Goal: Task Accomplishment & Management: Manage account settings

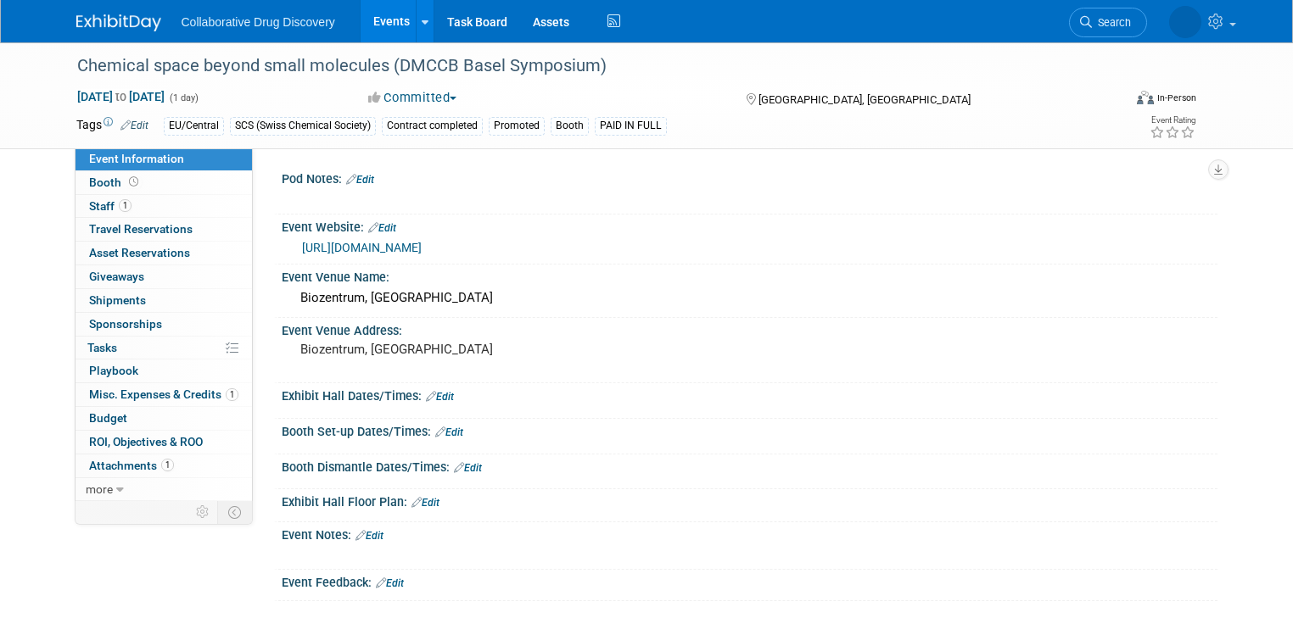
click at [368, 18] on link "Events" at bounding box center [391, 21] width 62 height 42
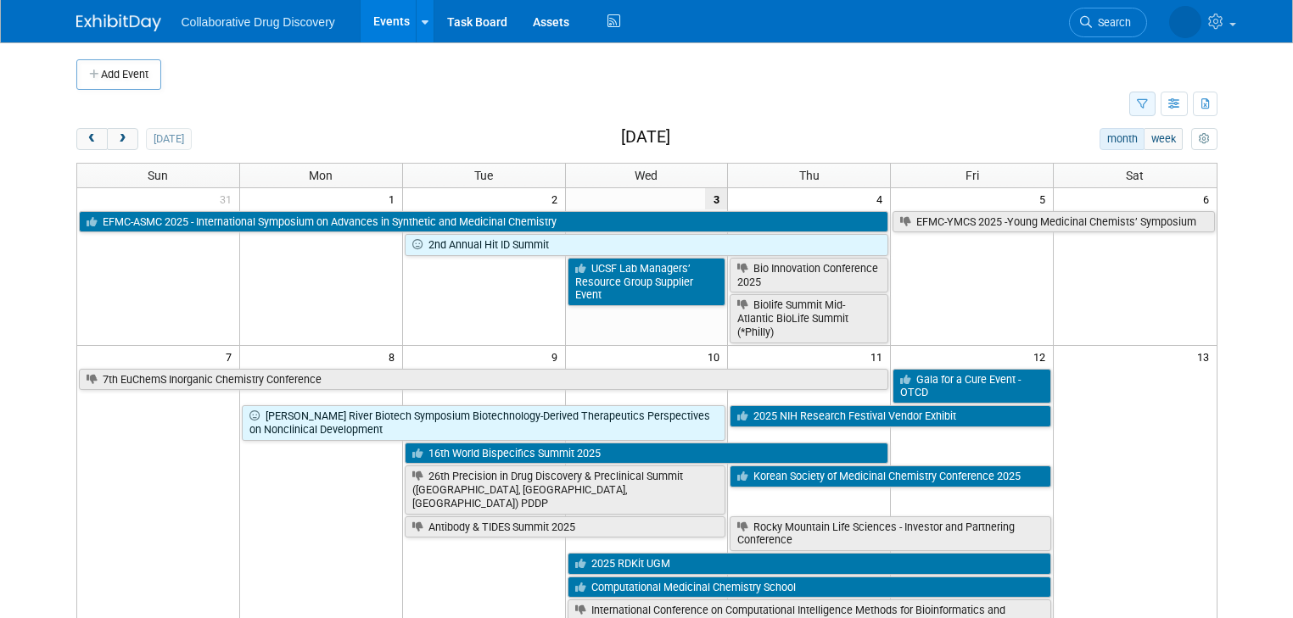
click at [1148, 106] on icon "button" at bounding box center [1142, 104] width 11 height 11
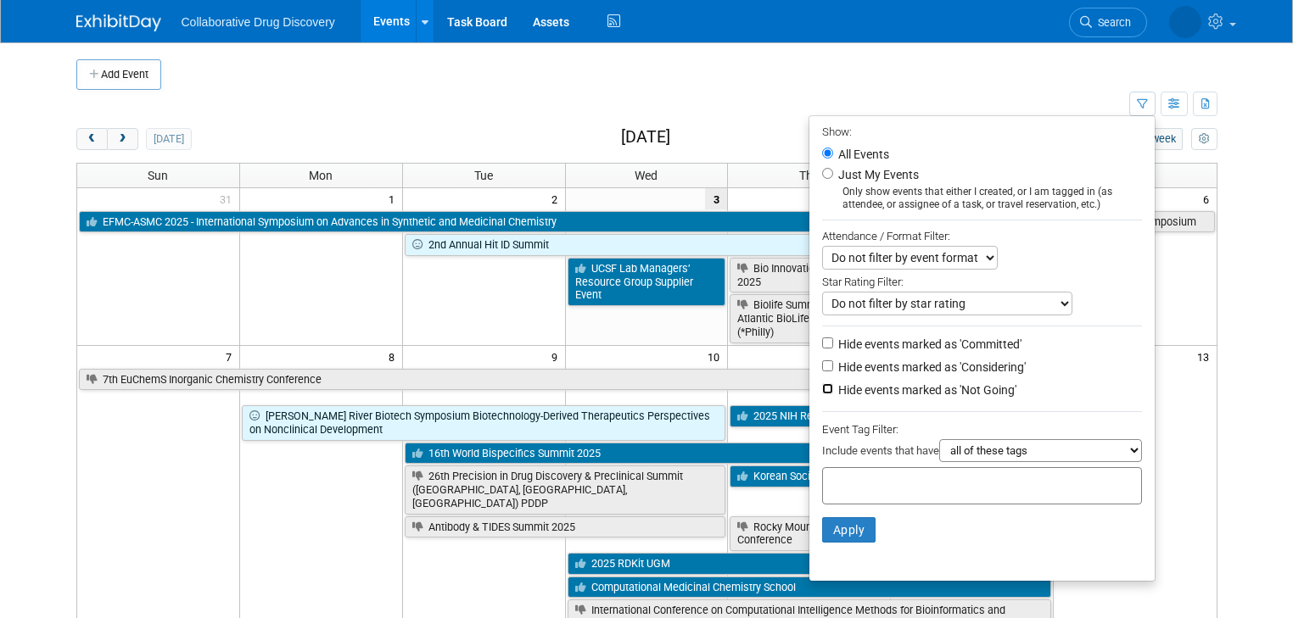
click at [833, 385] on input "Hide events marked as 'Not Going'" at bounding box center [827, 388] width 11 height 11
checkbox input "true"
click at [882, 470] on div at bounding box center [982, 485] width 320 height 37
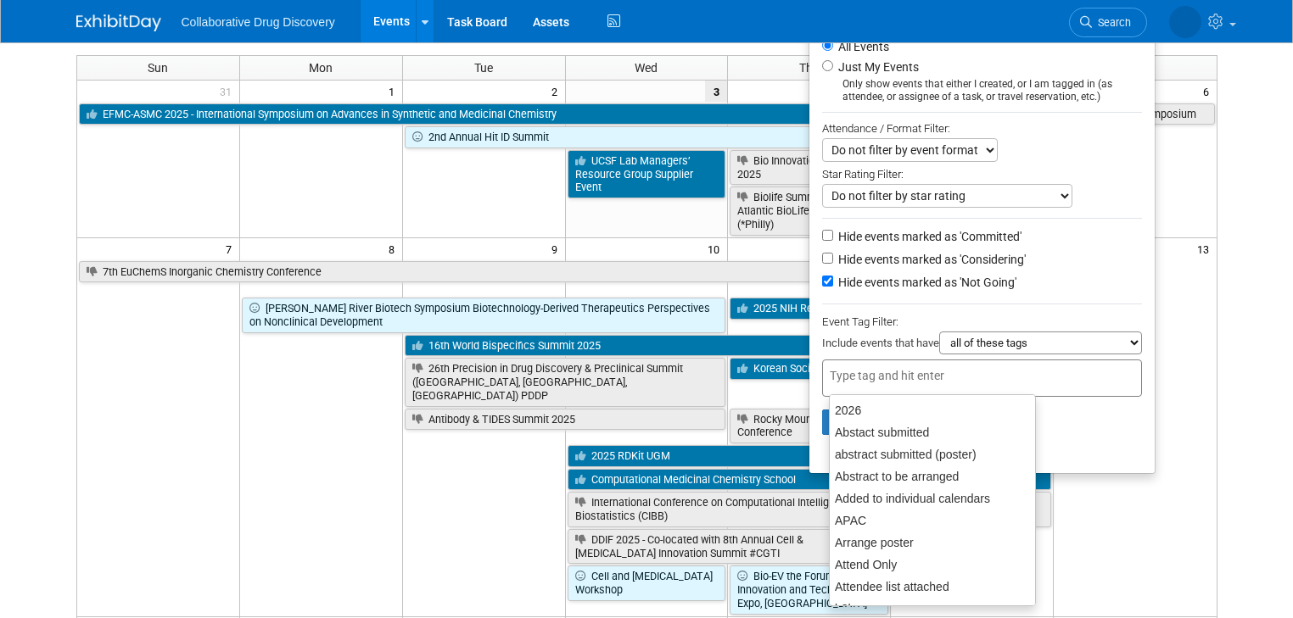
scroll to position [136, 0]
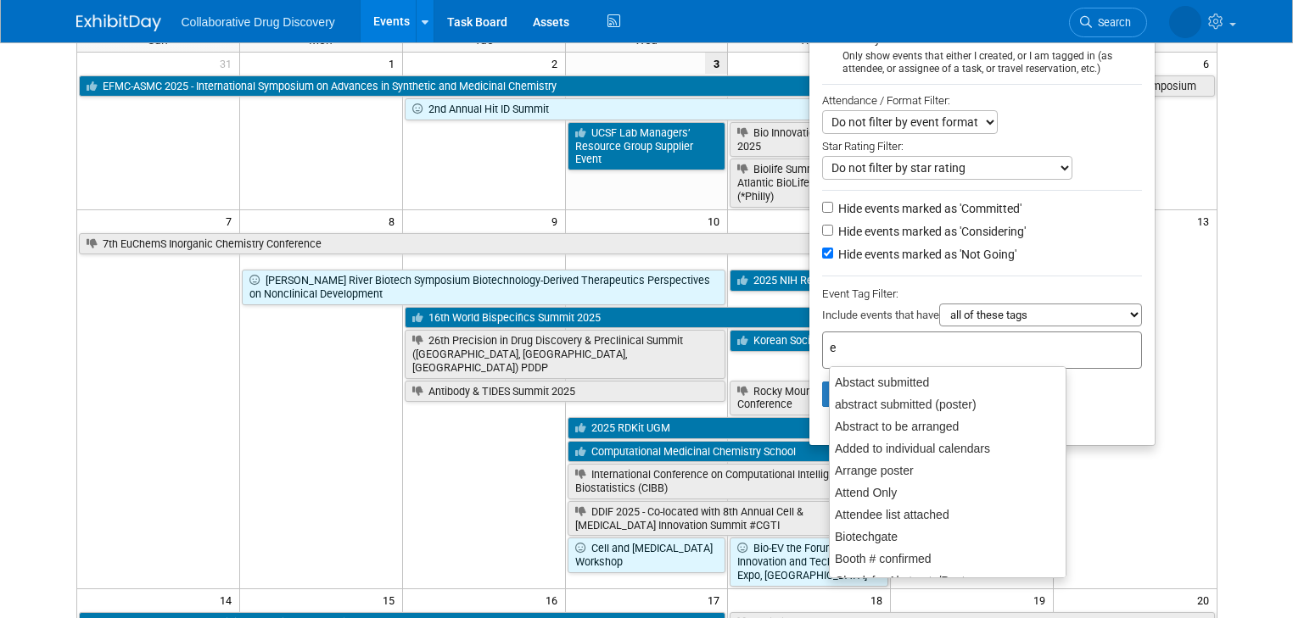
type input "eu"
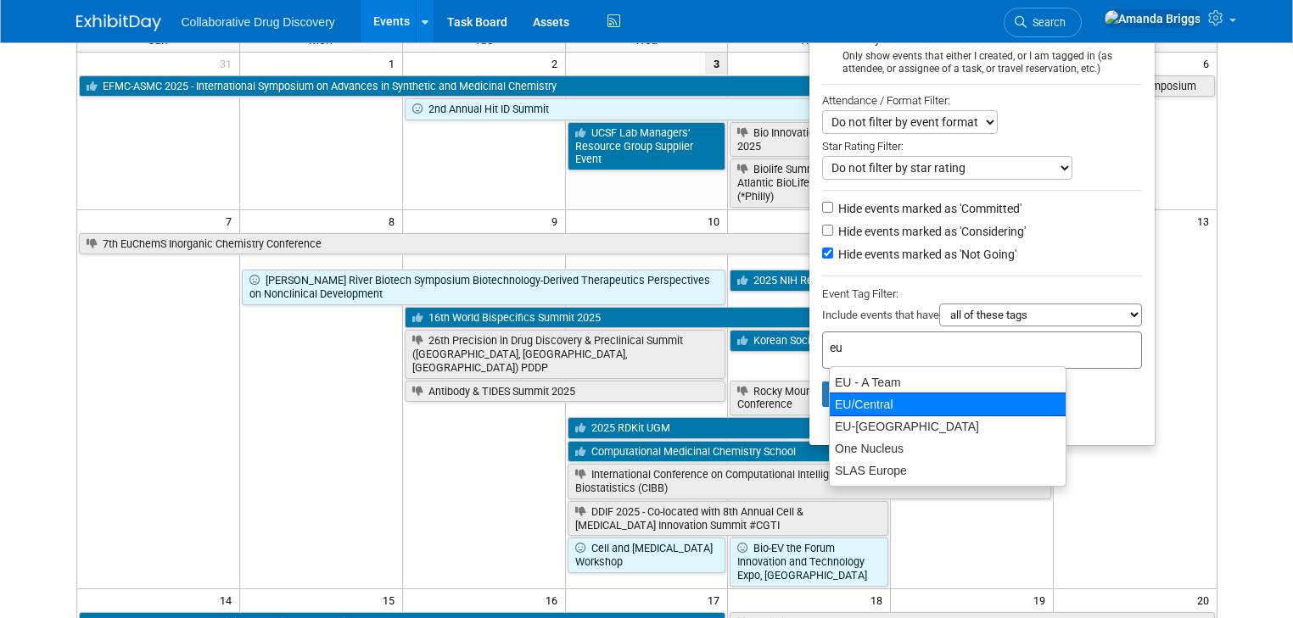
click at [870, 404] on div "EU/Central" at bounding box center [947, 405] width 237 height 24
type input "EU/Central"
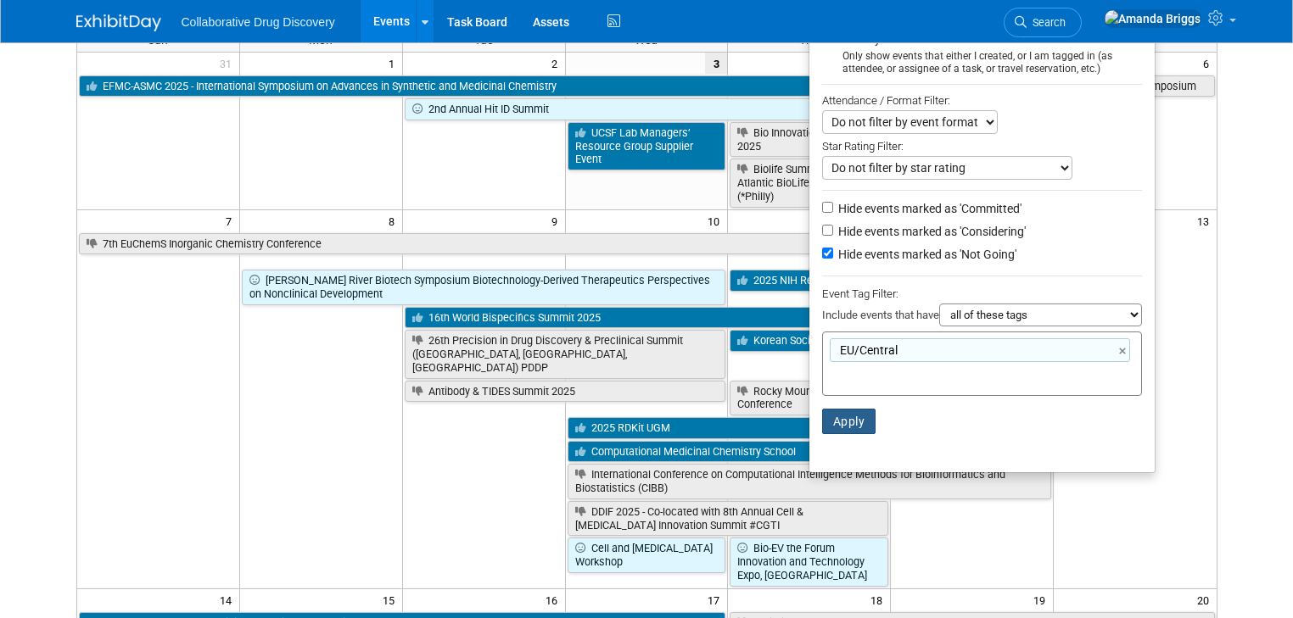
click at [864, 421] on button "Apply" at bounding box center [849, 421] width 54 height 25
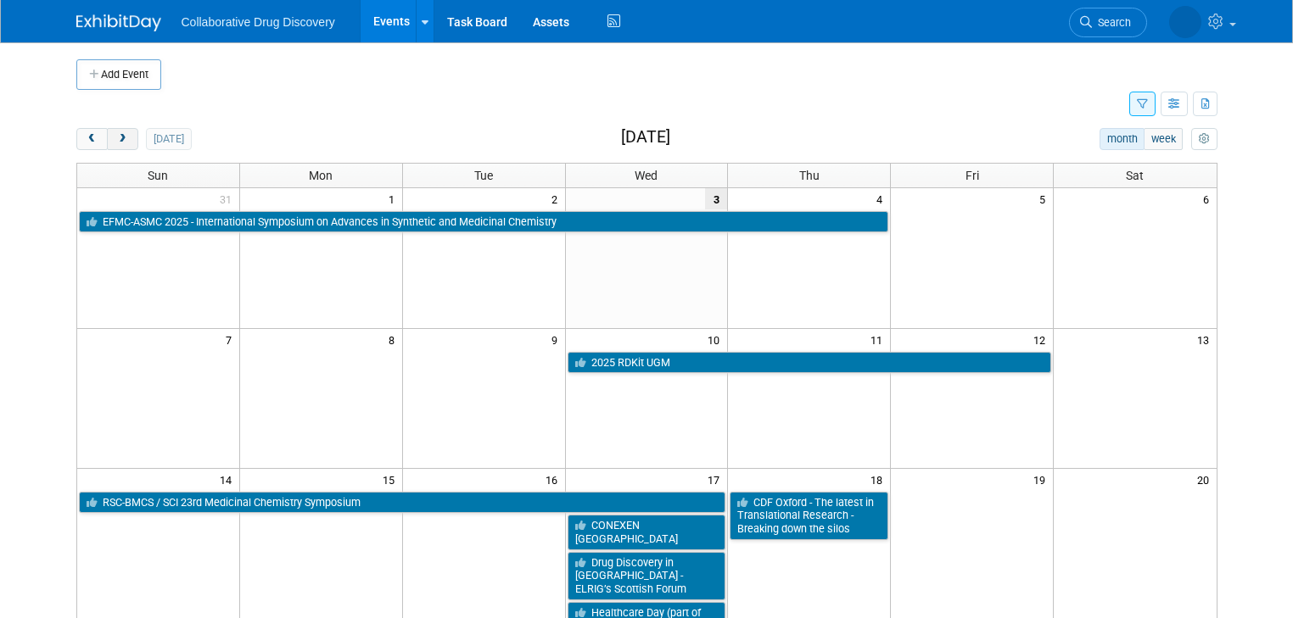
click at [116, 135] on span "next" at bounding box center [122, 139] width 13 height 11
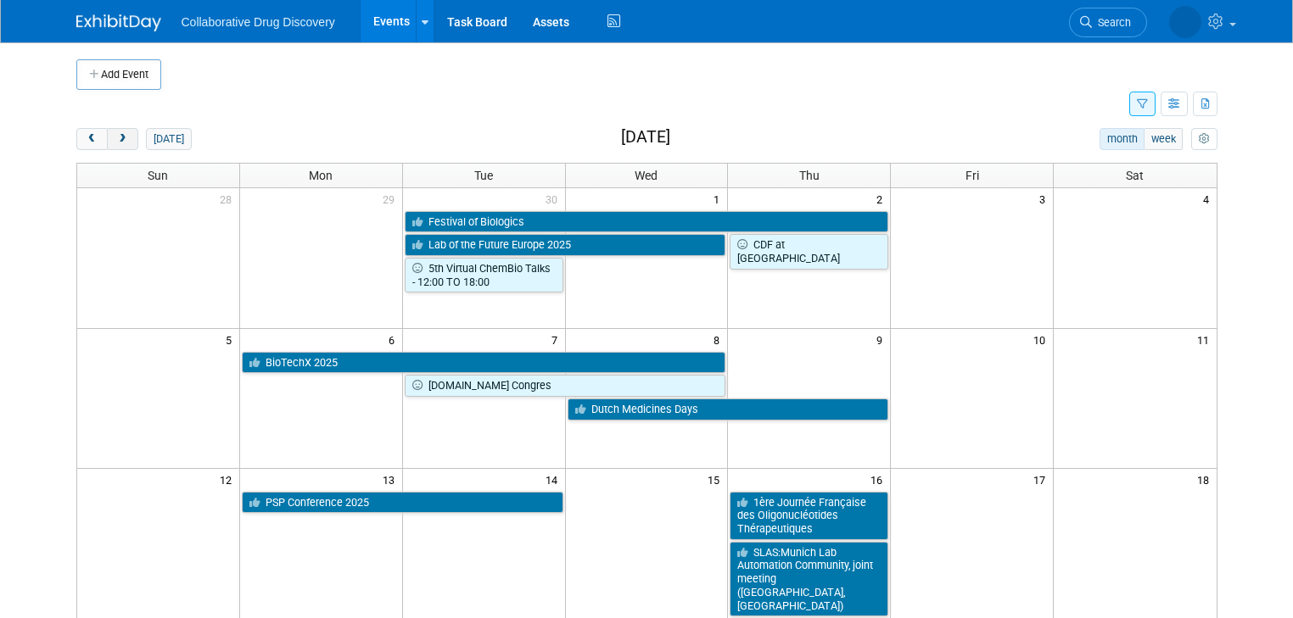
click at [116, 142] on span "next" at bounding box center [122, 139] width 13 height 11
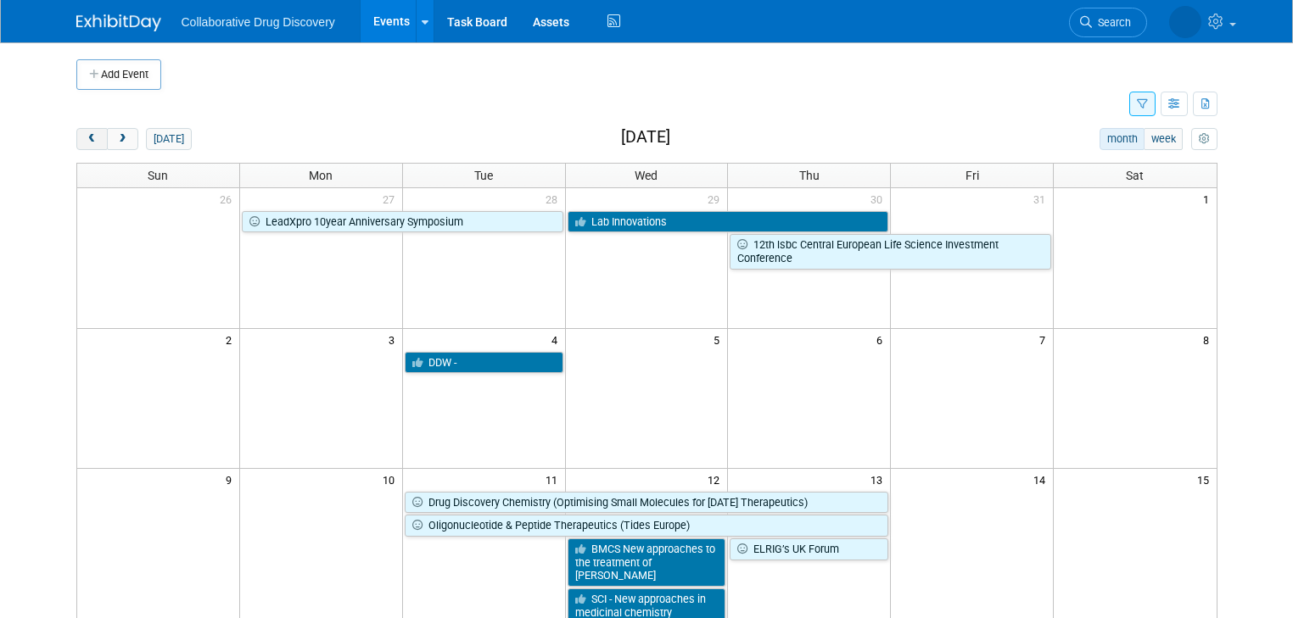
click at [86, 141] on span "prev" at bounding box center [92, 139] width 13 height 11
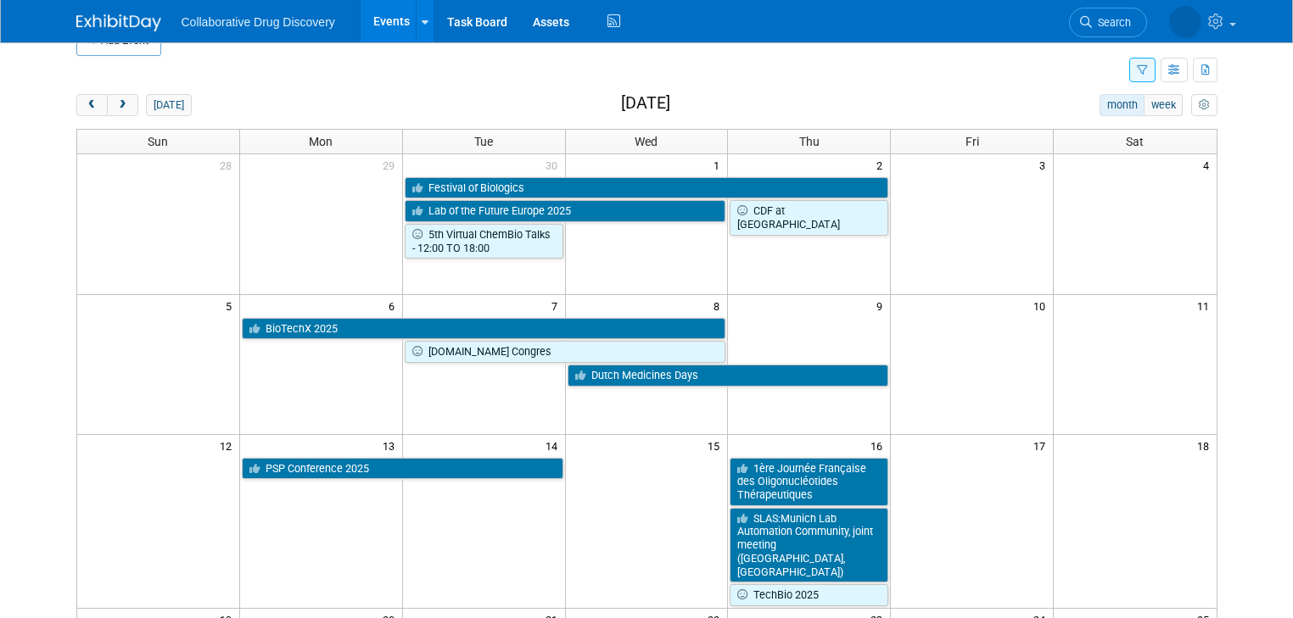
scroll to position [68, 0]
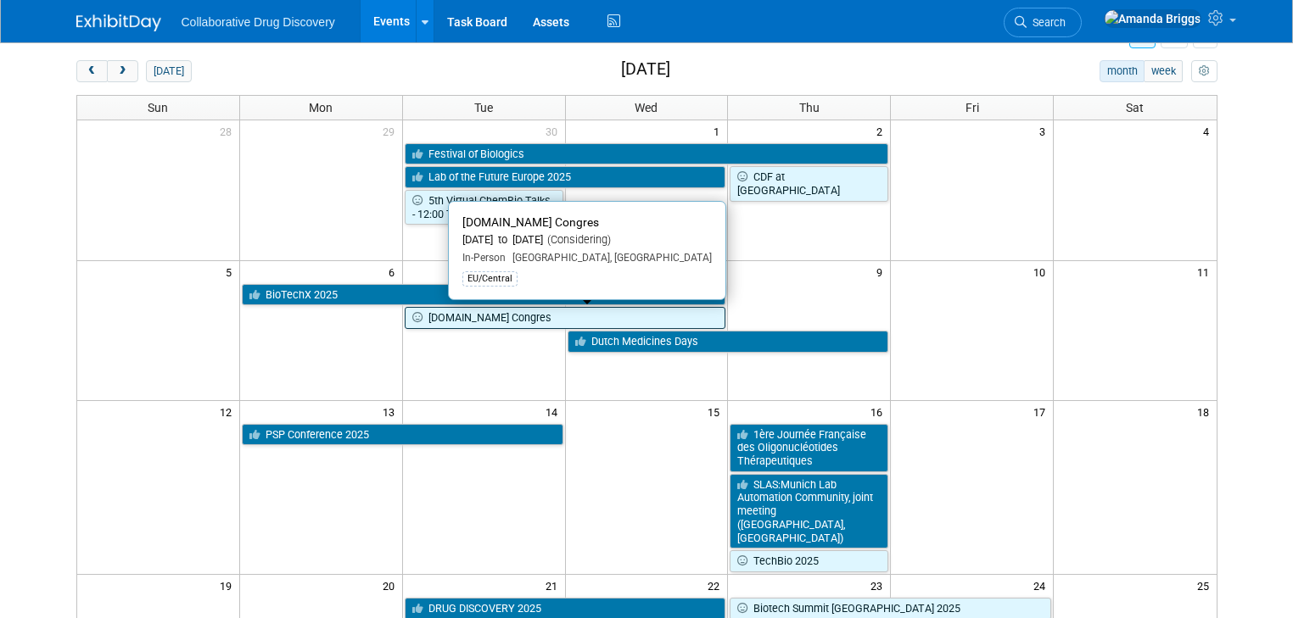
click at [522, 319] on link "[DOMAIN_NAME] Congres" at bounding box center [565, 318] width 321 height 22
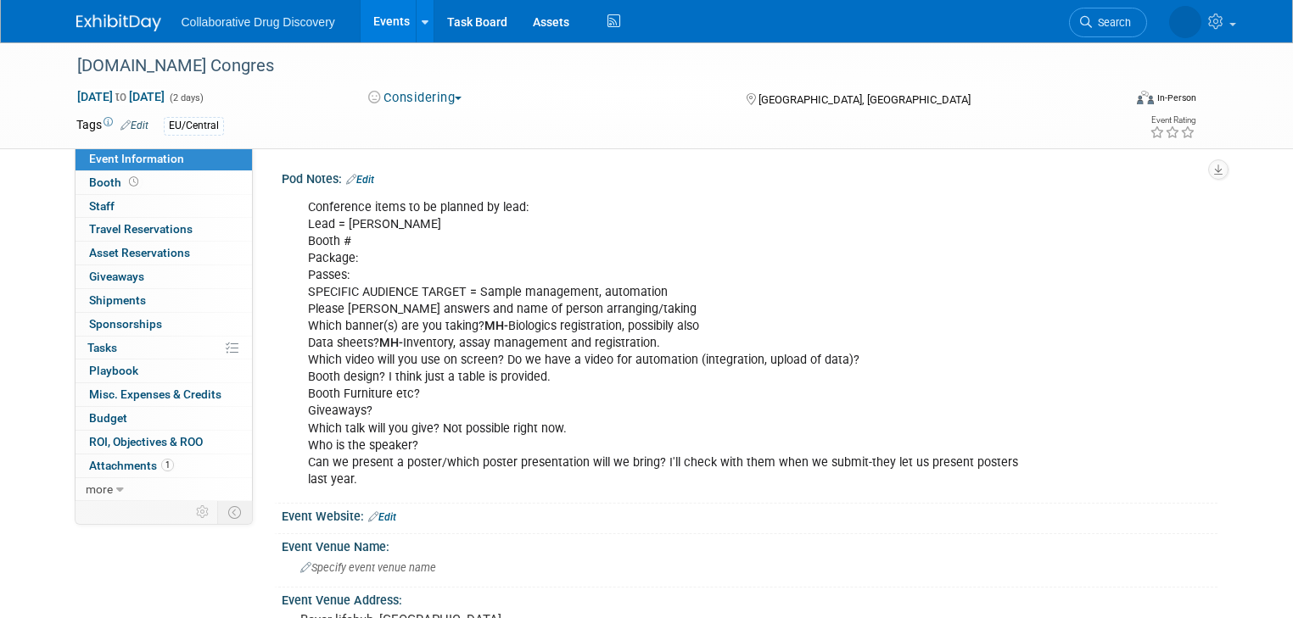
click at [456, 98] on span "button" at bounding box center [458, 98] width 7 height 3
click at [434, 128] on link "Committed" at bounding box center [430, 126] width 134 height 24
click at [130, 125] on link "Edit" at bounding box center [134, 126] width 28 height 12
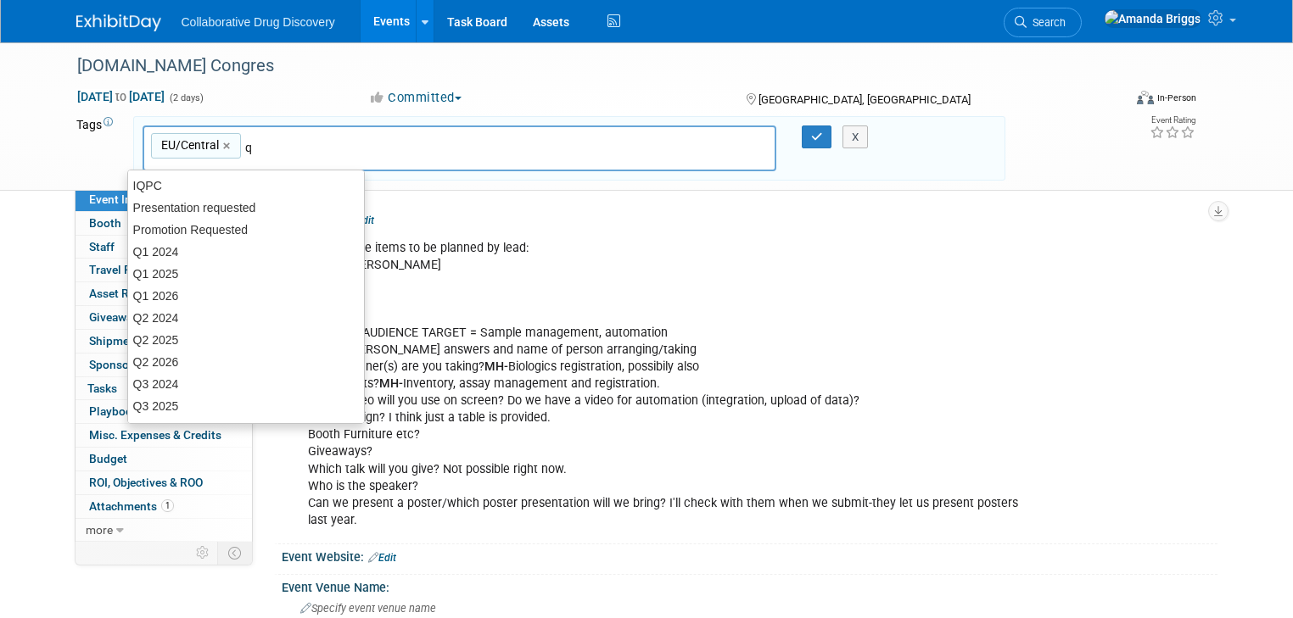
type input "q4"
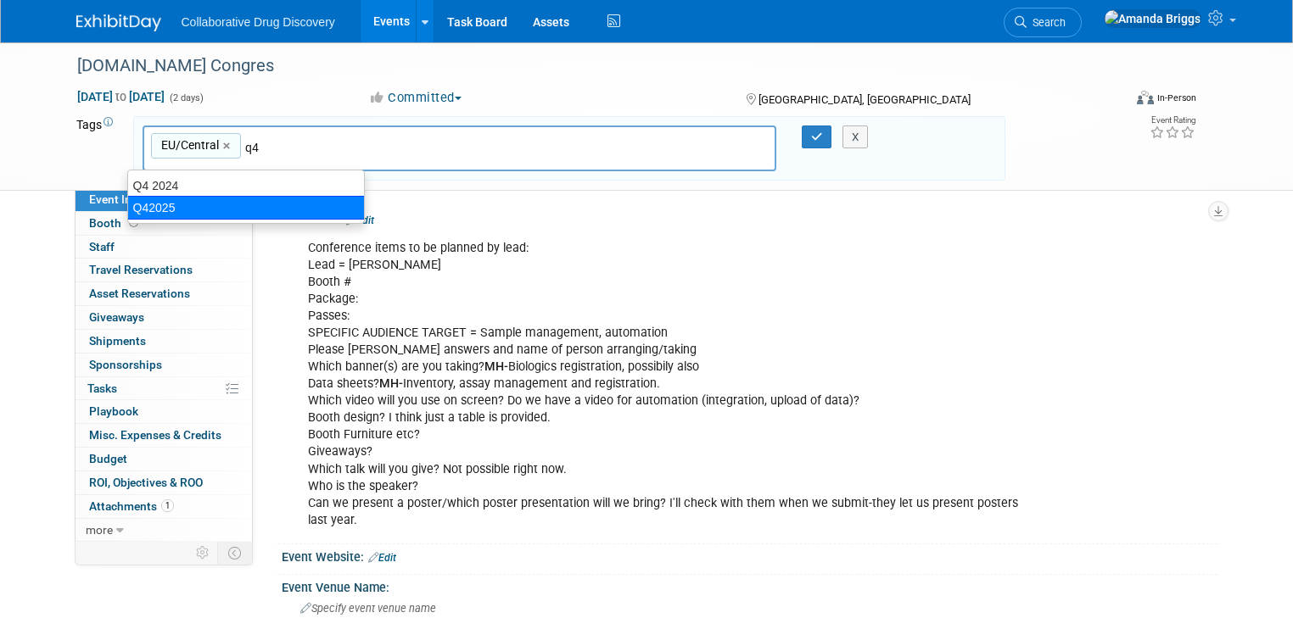
click at [156, 212] on div "Q42025" at bounding box center [245, 208] width 237 height 24
type input "EU/Central, Q42025"
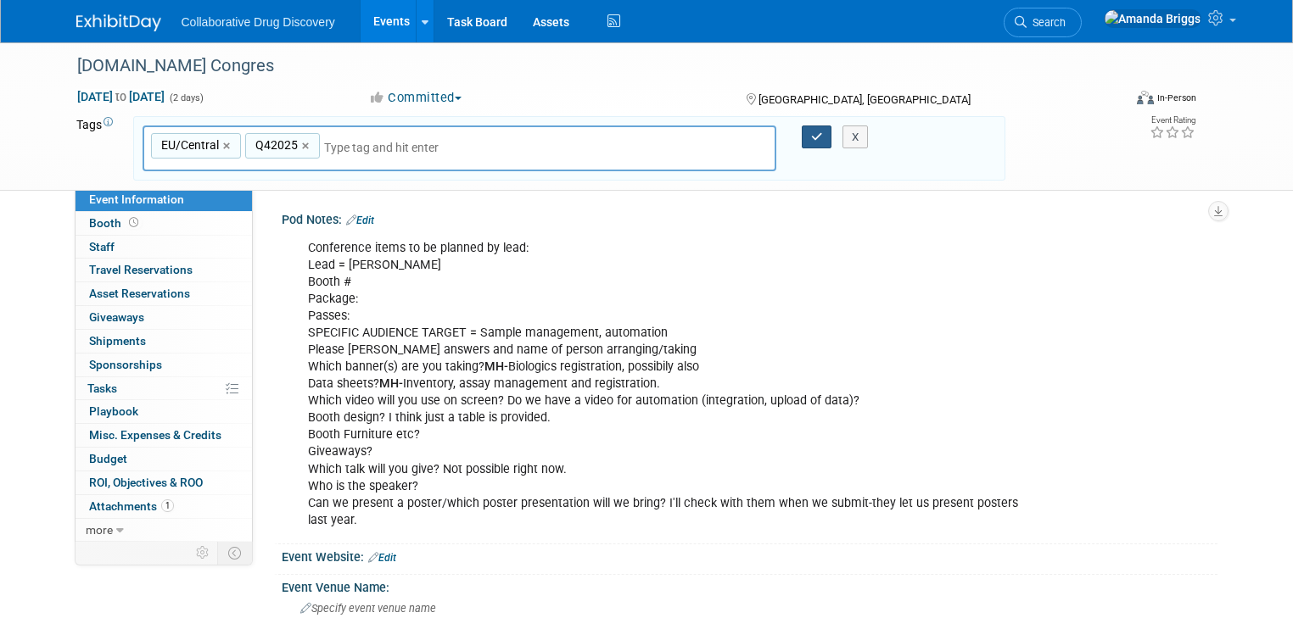
click at [822, 137] on icon "button" at bounding box center [817, 136] width 12 height 11
